Goal: Navigation & Orientation: Find specific page/section

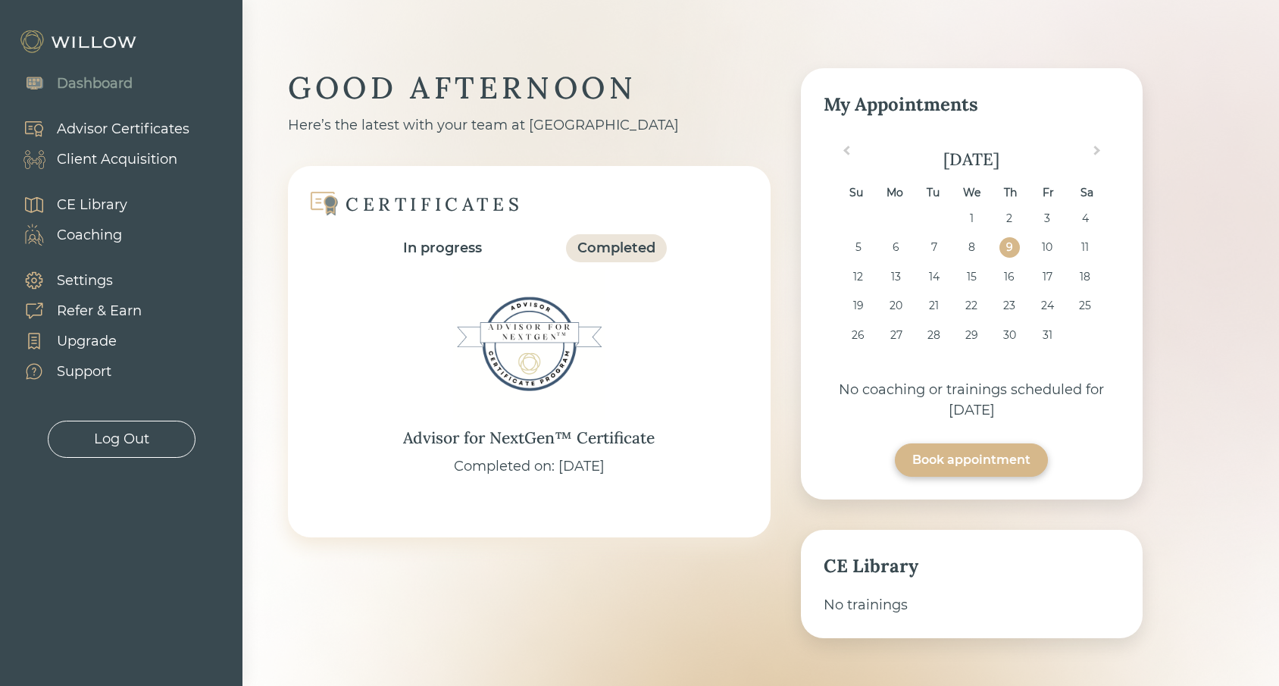
click at [139, 158] on div "Client Acquisition" at bounding box center [117, 159] width 120 height 20
